Goal: Task Accomplishment & Management: Manage account settings

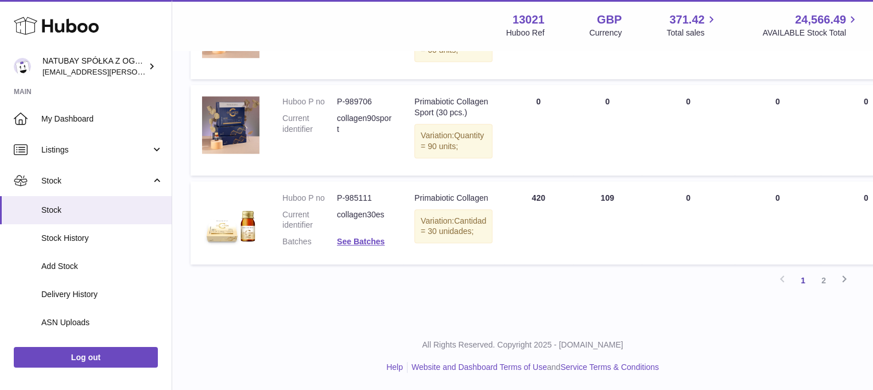
click at [826, 287] on link "2" at bounding box center [823, 280] width 21 height 21
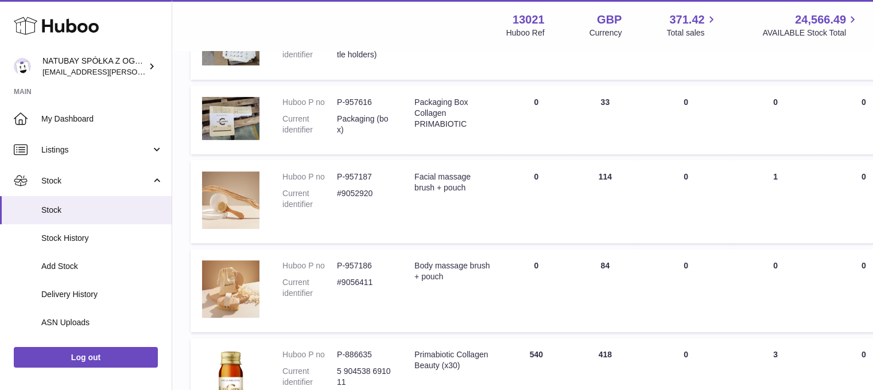
scroll to position [380, 0]
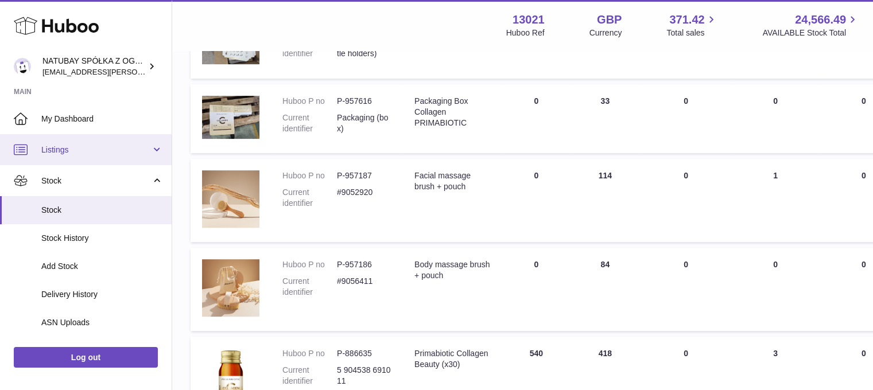
click at [77, 158] on link "Listings" at bounding box center [86, 149] width 172 height 31
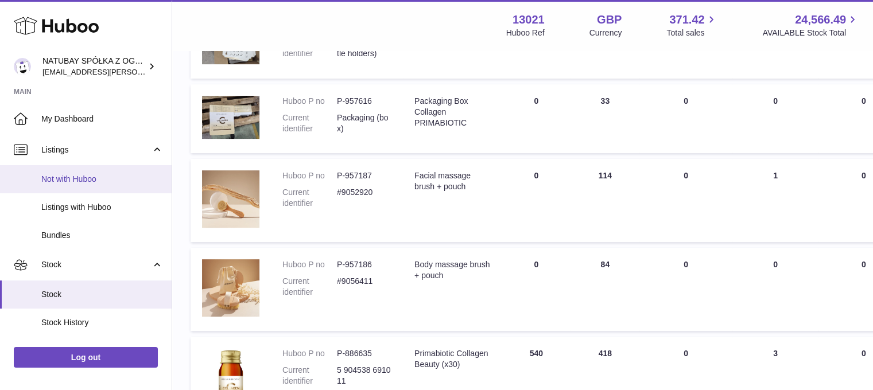
click at [73, 183] on span "Not with Huboo" at bounding box center [102, 179] width 122 height 11
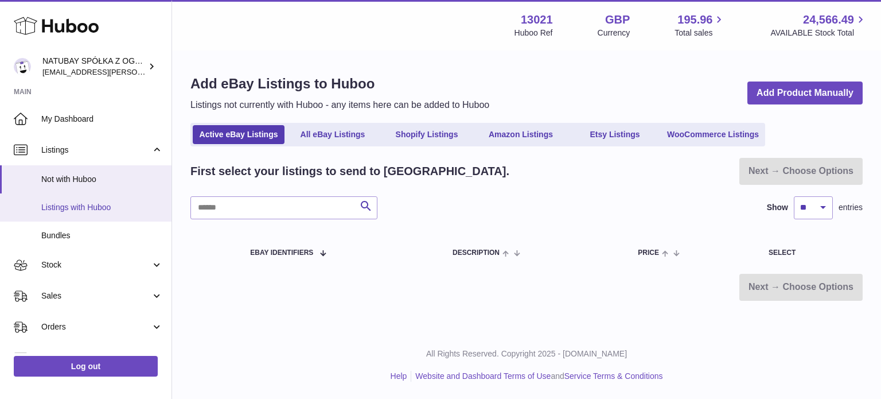
click at [68, 203] on span "Listings with Huboo" at bounding box center [102, 207] width 122 height 11
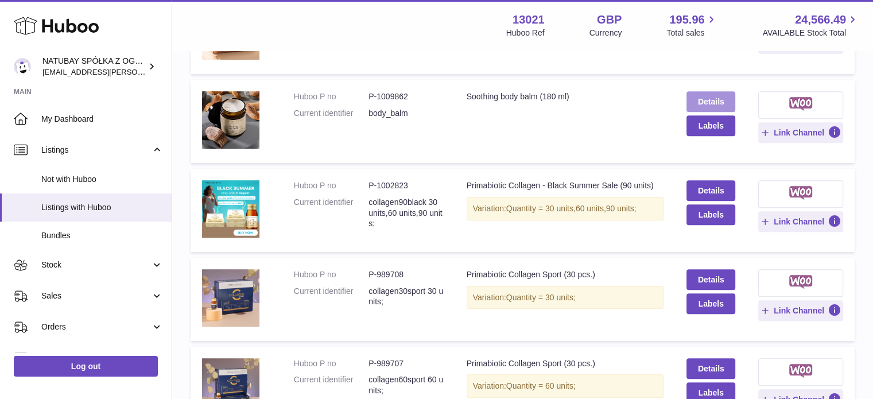
scroll to position [459, 0]
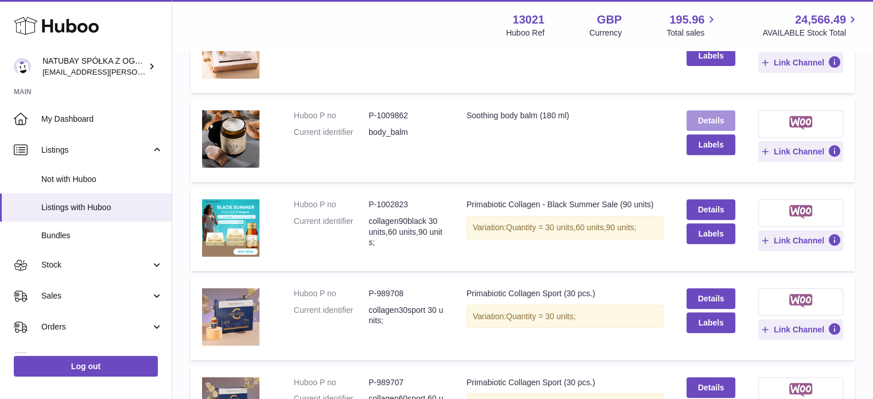
click at [714, 116] on link "Details" at bounding box center [710, 120] width 48 height 21
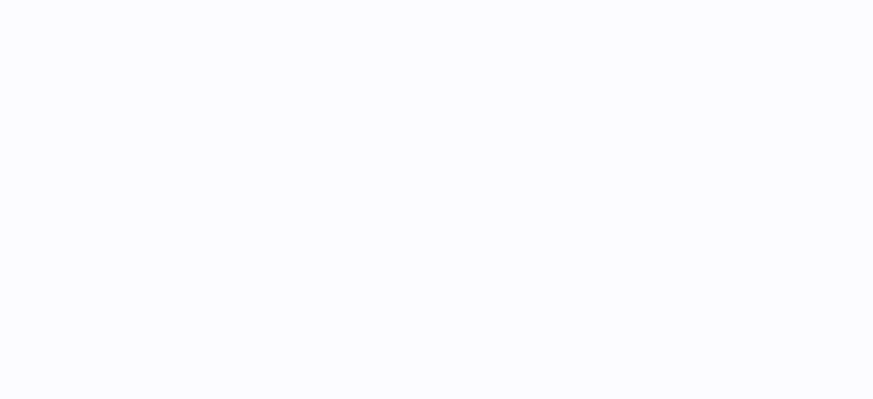
select select
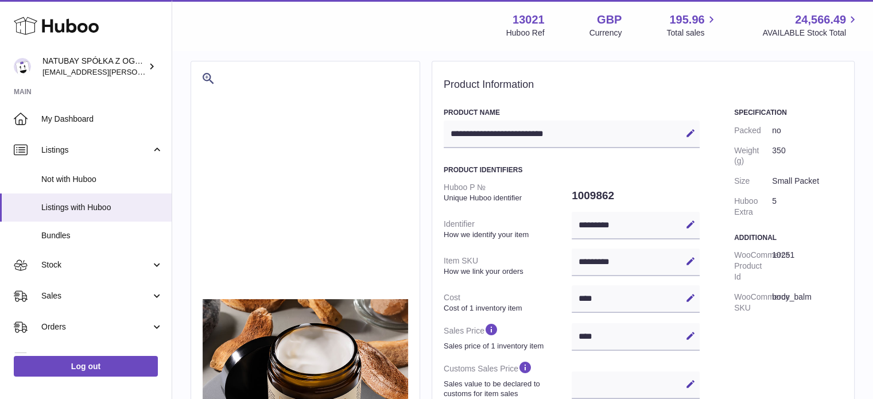
scroll to position [57, 0]
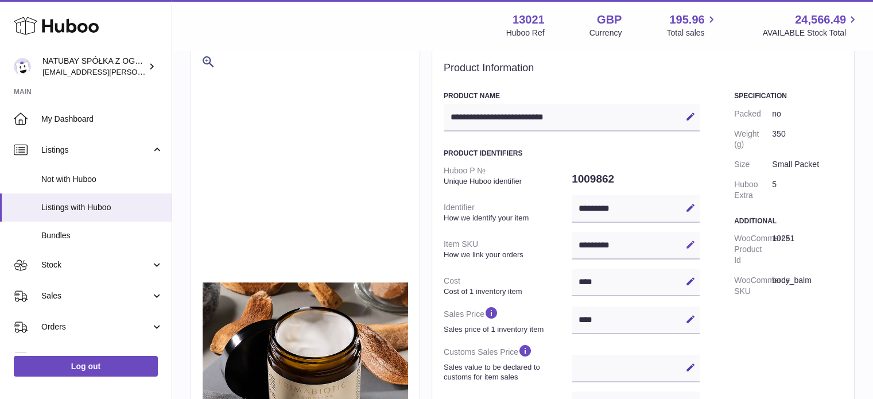
click at [688, 243] on icon at bounding box center [690, 244] width 10 height 10
click at [638, 240] on input "*********" at bounding box center [636, 246] width 128 height 28
click at [687, 244] on icon at bounding box center [690, 244] width 10 height 10
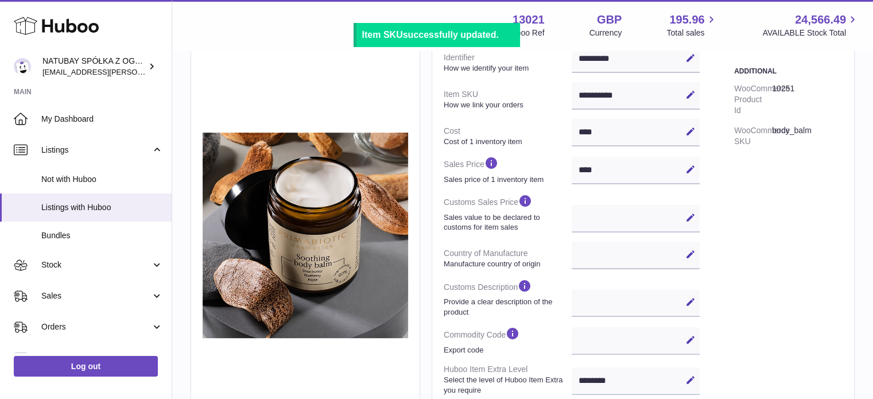
scroll to position [172, 0]
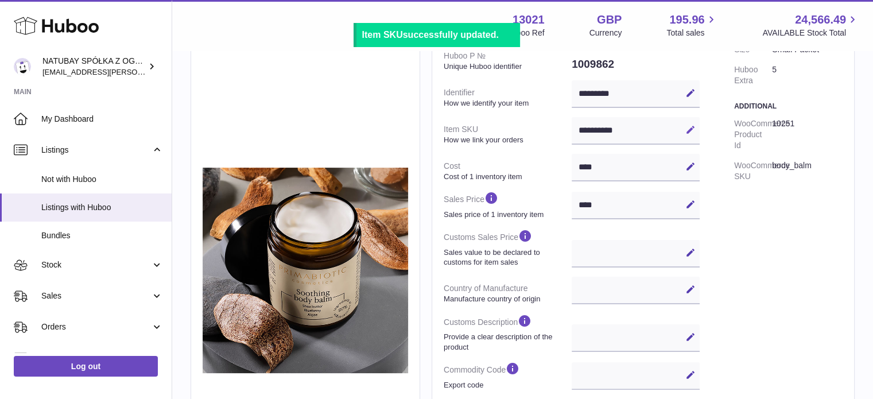
click at [692, 128] on icon at bounding box center [690, 130] width 10 height 10
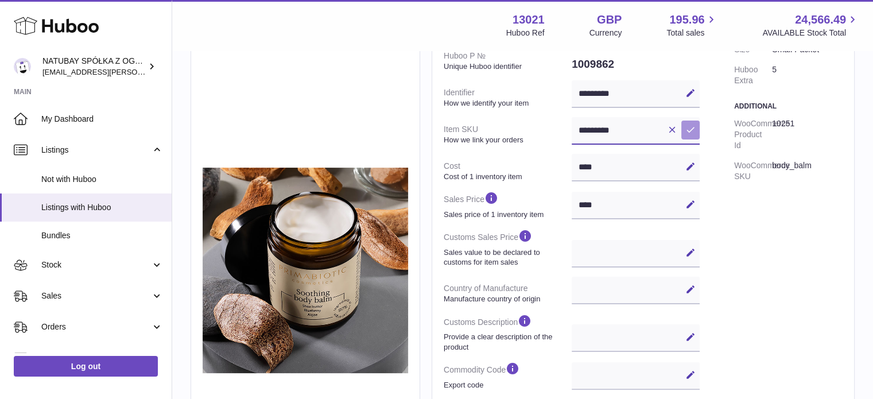
type input "*********"
click at [690, 126] on icon at bounding box center [690, 130] width 10 height 10
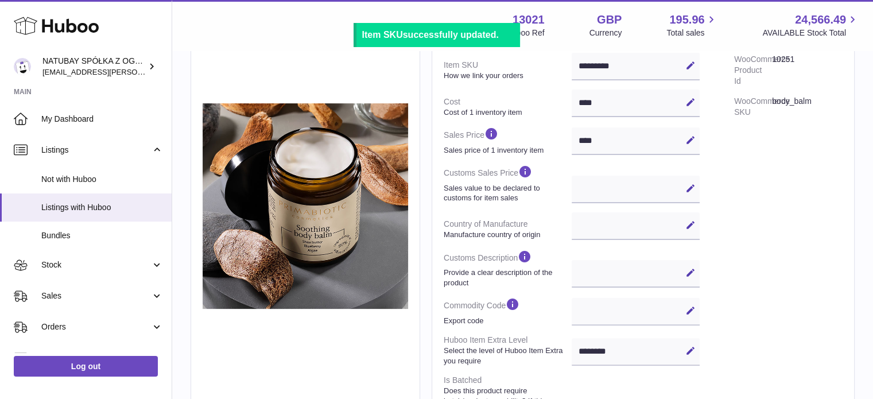
scroll to position [498, 0]
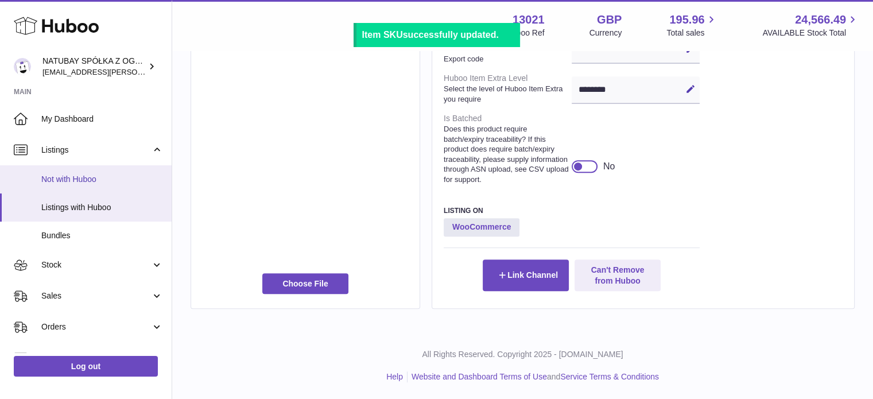
click at [77, 173] on link "Not with Huboo" at bounding box center [86, 179] width 172 height 28
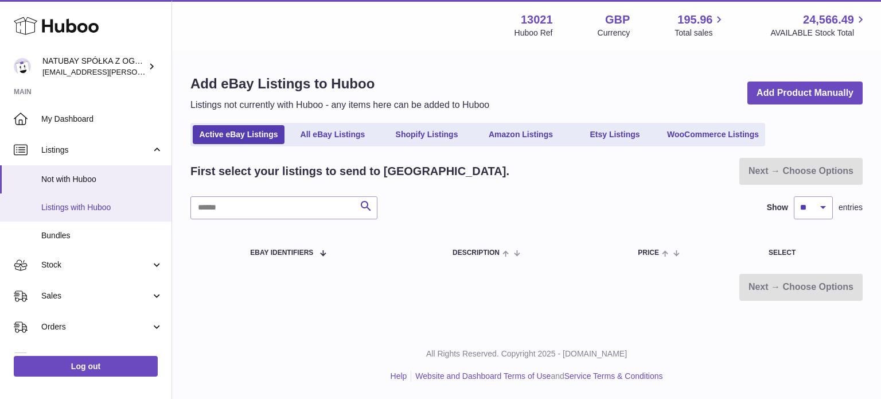
click at [85, 212] on link "Listings with Huboo" at bounding box center [86, 207] width 172 height 28
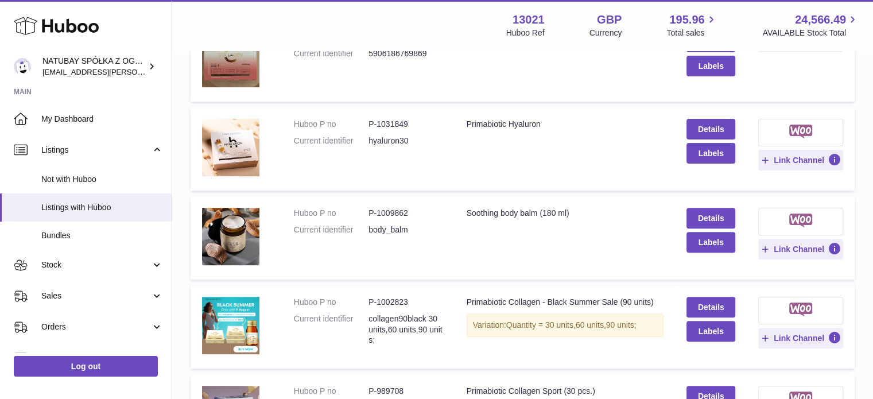
scroll to position [402, 0]
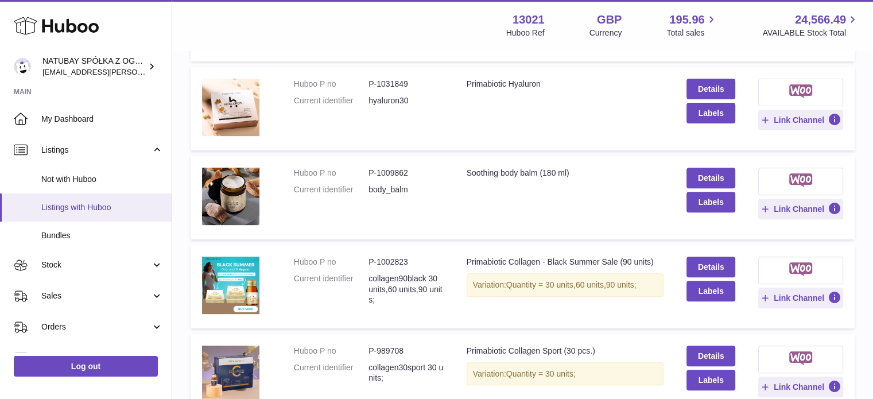
click at [115, 204] on span "Listings with Huboo" at bounding box center [102, 207] width 122 height 11
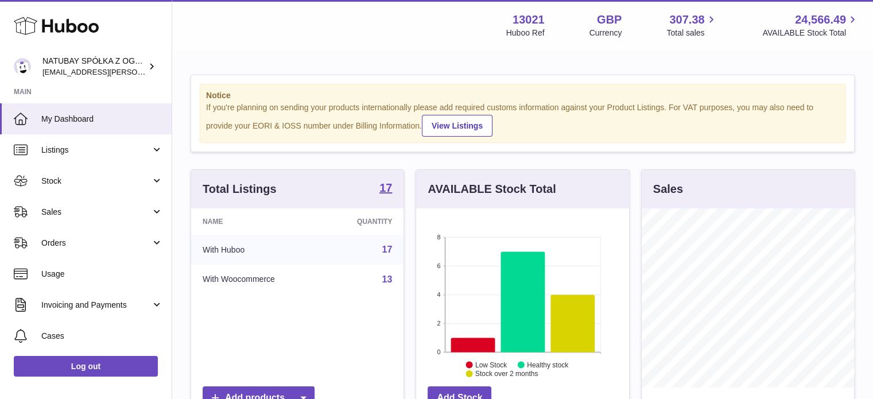
scroll to position [179, 213]
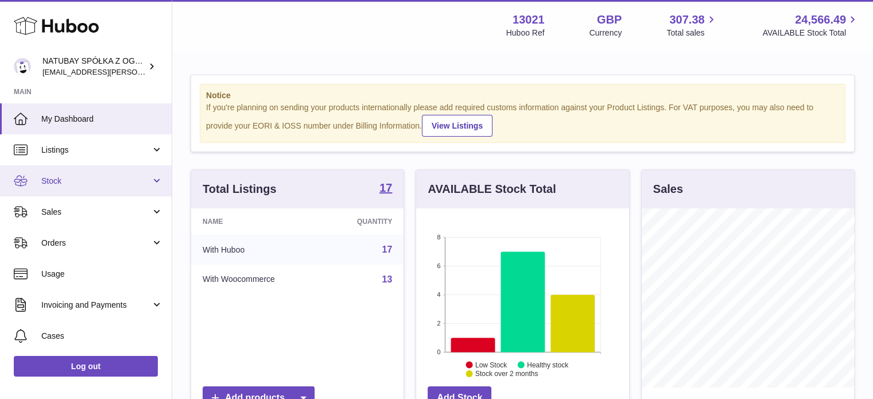
drag, startPoint x: 64, startPoint y: 181, endPoint x: 71, endPoint y: 195, distance: 15.4
click at [64, 181] on span "Stock" at bounding box center [96, 181] width 110 height 11
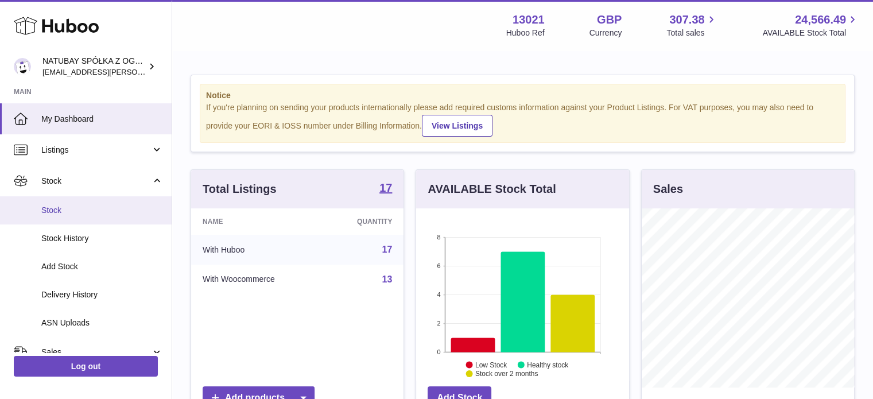
click at [73, 201] on link "Stock" at bounding box center [86, 210] width 172 height 28
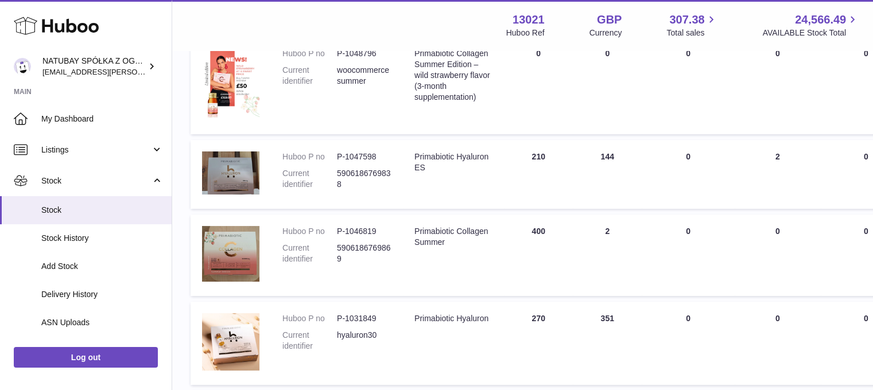
scroll to position [172, 0]
